Goal: Task Accomplishment & Management: Manage account settings

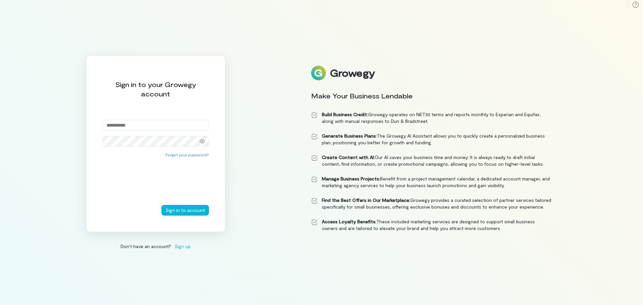
click at [177, 123] on input "email" at bounding box center [155, 125] width 106 height 11
type input "**********"
click at [202, 155] on div "**********" at bounding box center [155, 143] width 139 height 177
click at [196, 161] on button "Forgot your password?" at bounding box center [187, 160] width 44 height 5
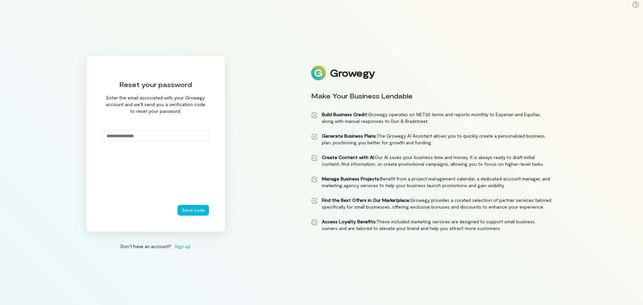
click at [172, 134] on input "email" at bounding box center [155, 136] width 106 height 11
type input "**********"
click at [201, 210] on button "Send code" at bounding box center [192, 210] width 31 height 11
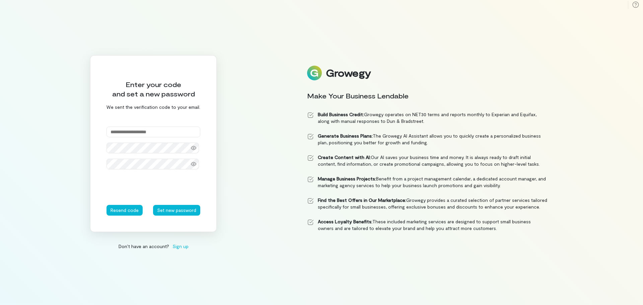
click at [127, 128] on input "text" at bounding box center [153, 132] width 94 height 11
paste input "******"
type input "******"
click at [153, 205] on button "Set new password" at bounding box center [176, 210] width 47 height 11
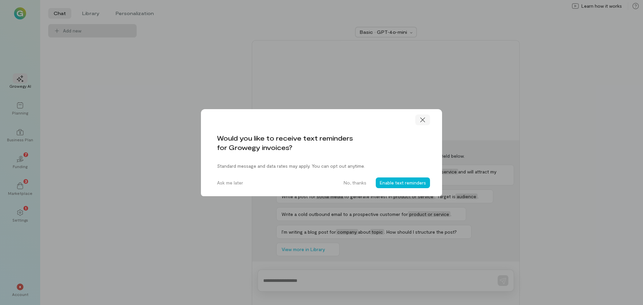
click at [421, 121] on icon at bounding box center [422, 120] width 5 height 5
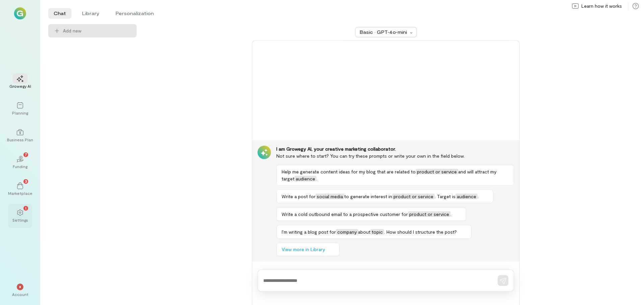
click at [11, 211] on div "1 Settings" at bounding box center [20, 216] width 24 height 24
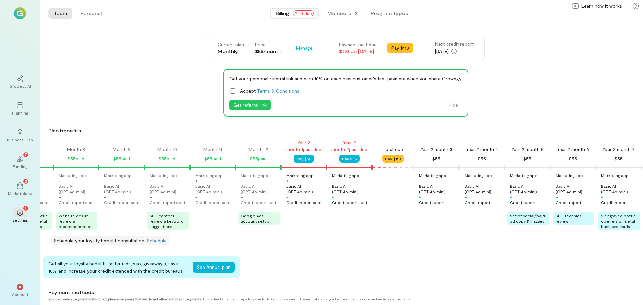
scroll to position [0, 308]
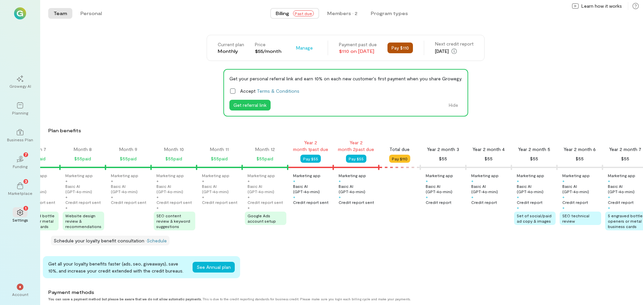
click at [407, 45] on button "Pay $110" at bounding box center [399, 48] width 25 height 11
click at [342, 16] on div "Members · 2" at bounding box center [342, 13] width 30 height 7
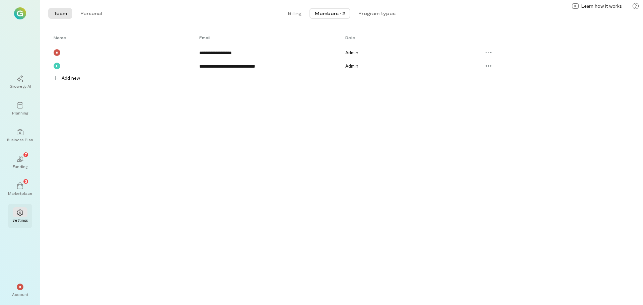
click at [17, 212] on icon at bounding box center [20, 212] width 7 height 7
click at [15, 79] on div at bounding box center [20, 78] width 15 height 10
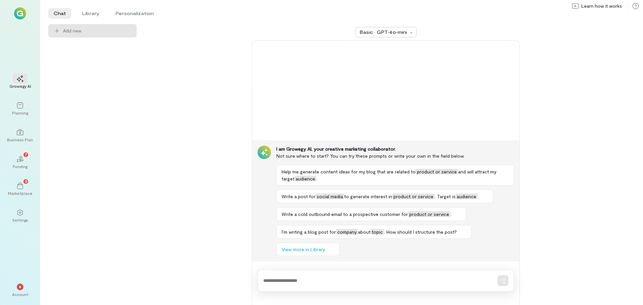
click at [24, 96] on div "Growegy AI Planning Business Plan 02 7 Funding 3 Marketplace Settings" at bounding box center [20, 149] width 24 height 158
click at [25, 113] on div "Planning" at bounding box center [20, 112] width 16 height 5
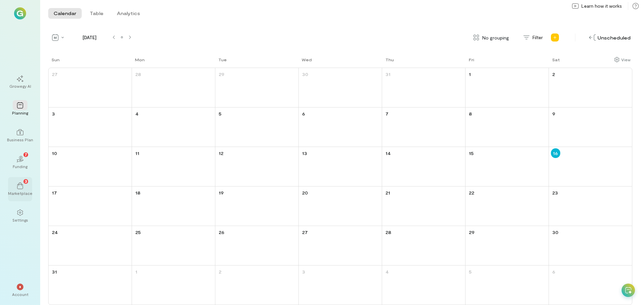
click at [14, 182] on div "3" at bounding box center [20, 185] width 15 height 10
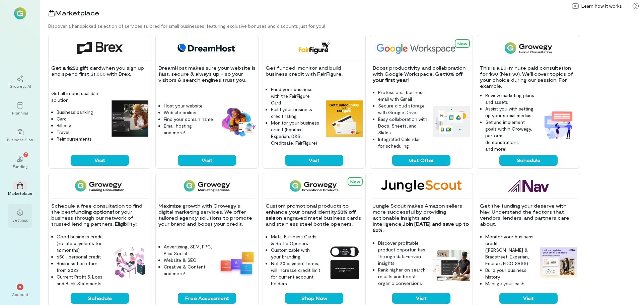
click at [18, 219] on div "Settings" at bounding box center [20, 219] width 16 height 5
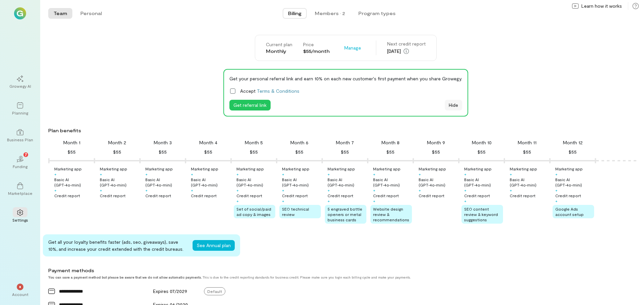
click at [451, 105] on button "Hide" at bounding box center [453, 105] width 17 height 11
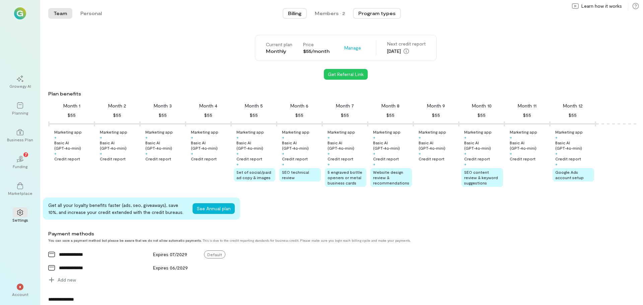
click at [389, 18] on button "Program types" at bounding box center [377, 13] width 48 height 11
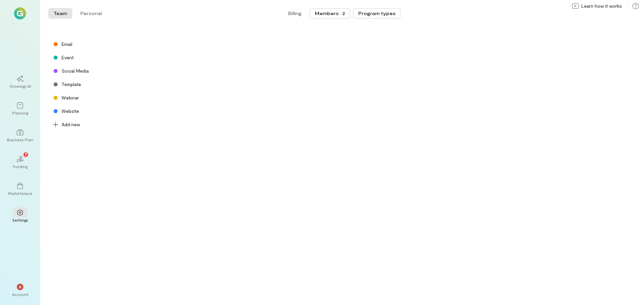
click at [330, 14] on div "Members · 2" at bounding box center [330, 13] width 30 height 7
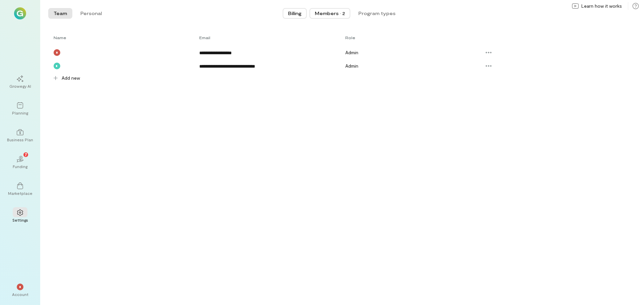
click at [294, 13] on span "Billing" at bounding box center [294, 13] width 13 height 7
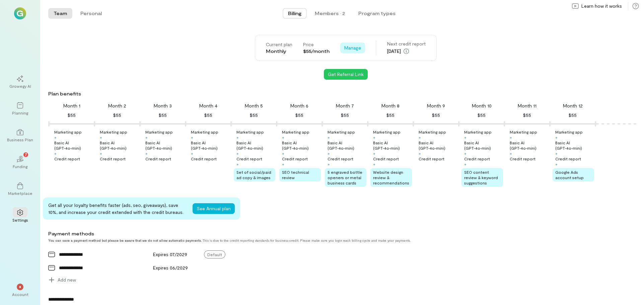
click at [353, 49] on span "Manage" at bounding box center [352, 48] width 17 height 7
click at [364, 77] on span "Cancel plan" at bounding box center [367, 75] width 25 height 7
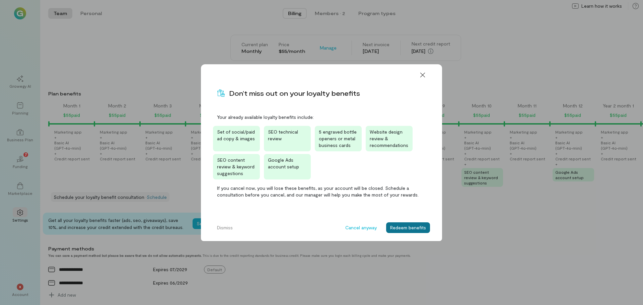
click at [417, 228] on button "Redeem benefits" at bounding box center [408, 227] width 44 height 11
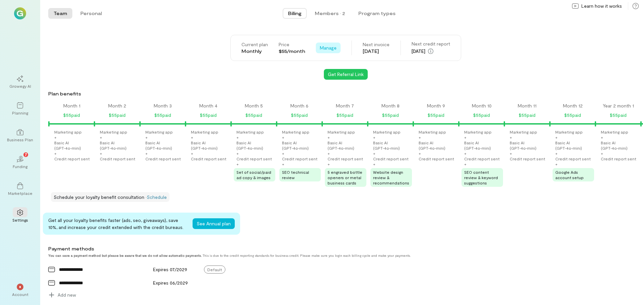
click at [323, 51] on span "Manage" at bounding box center [328, 48] width 17 height 7
click at [334, 73] on span "Cancel plan" at bounding box center [343, 75] width 25 height 7
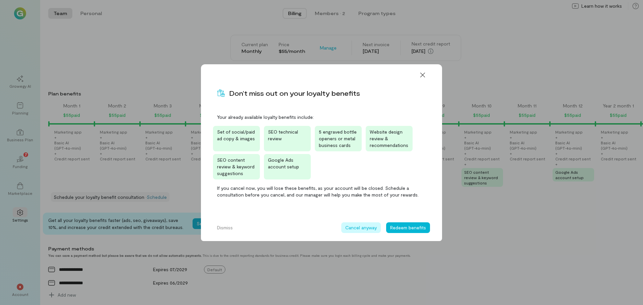
click at [350, 230] on button "Cancel anyway" at bounding box center [361, 227] width 40 height 11
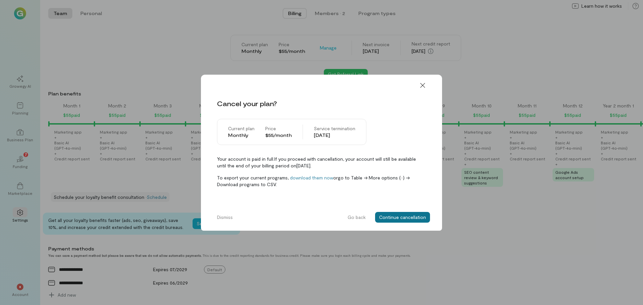
click at [398, 219] on button "Continue cancellation" at bounding box center [402, 217] width 55 height 11
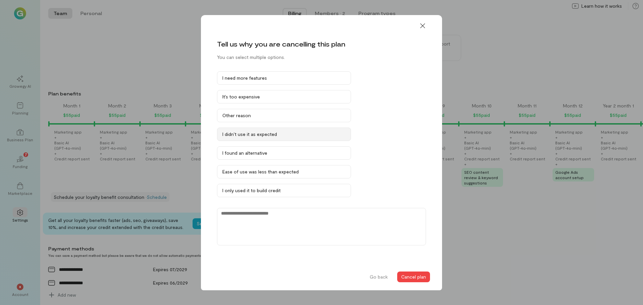
click at [293, 131] on div "I didn’t use it as expected" at bounding box center [283, 134] width 123 height 7
click at [421, 277] on button "Cancel plan" at bounding box center [413, 277] width 33 height 11
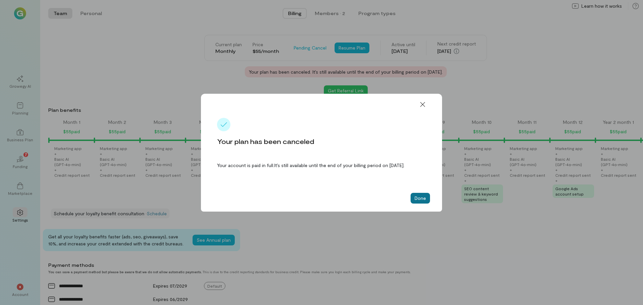
click at [422, 202] on button "Done" at bounding box center [420, 198] width 19 height 11
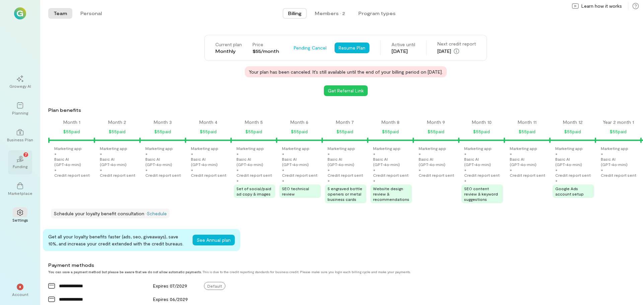
click at [14, 163] on div "02 7" at bounding box center [20, 159] width 15 height 10
